Goal: Navigation & Orientation: Find specific page/section

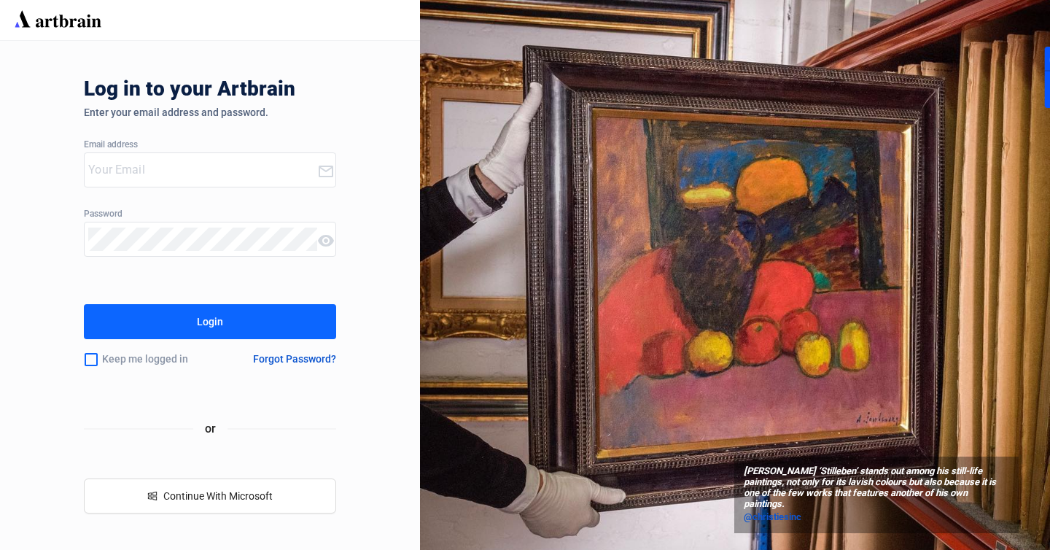
click at [214, 176] on input "email" at bounding box center [202, 169] width 229 height 23
click at [0, 549] on com-1password-button at bounding box center [0, 550] width 0 height 0
type input "[EMAIL_ADDRESS][DOMAIN_NAME]"
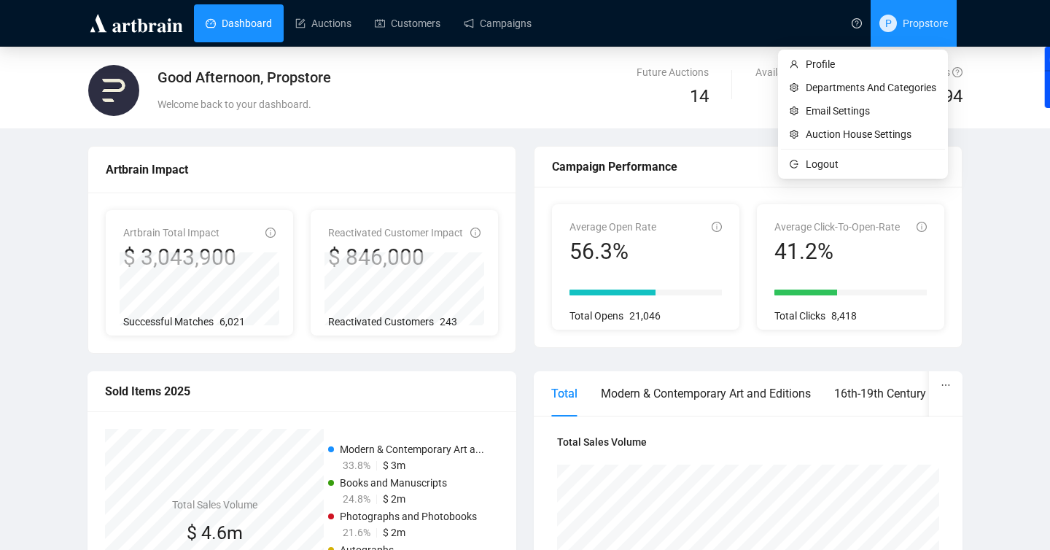
click at [909, 28] on span "Propstore" at bounding box center [925, 23] width 45 height 12
click at [557, 113] on div "Good Afternoon, Propstore Welcome back to your dashboard." at bounding box center [412, 93] width 510 height 52
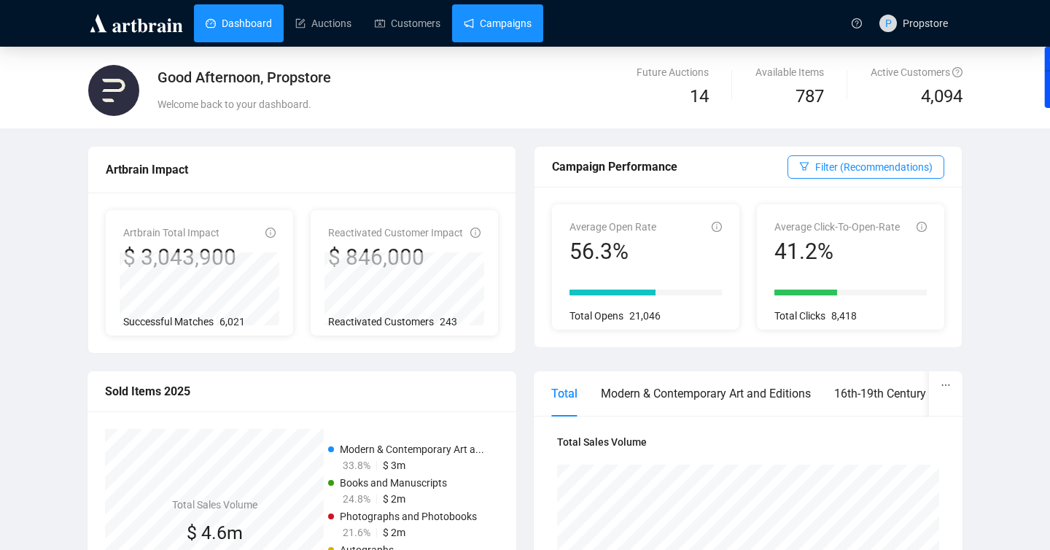
click at [517, 32] on link "Campaigns" at bounding box center [498, 23] width 68 height 38
